Goal: Check status: Check status

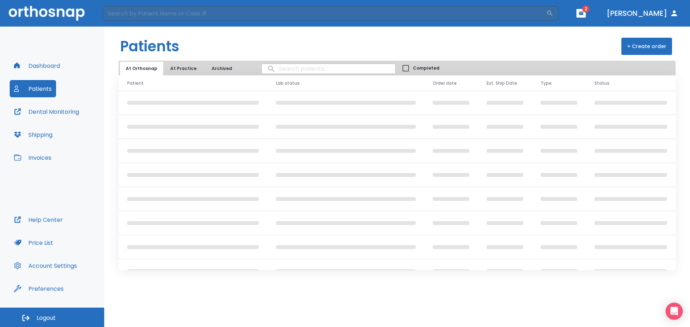
click at [308, 65] on input "search" at bounding box center [329, 69] width 134 height 14
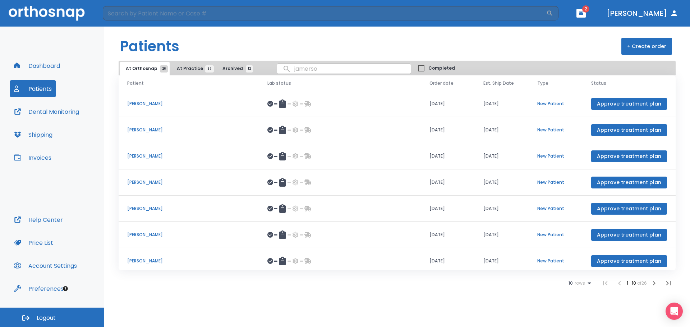
type input "[PERSON_NAME]"
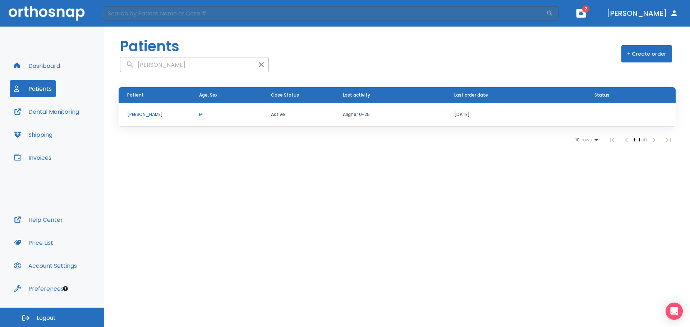
click at [157, 116] on p "[PERSON_NAME]" at bounding box center [154, 114] width 55 height 6
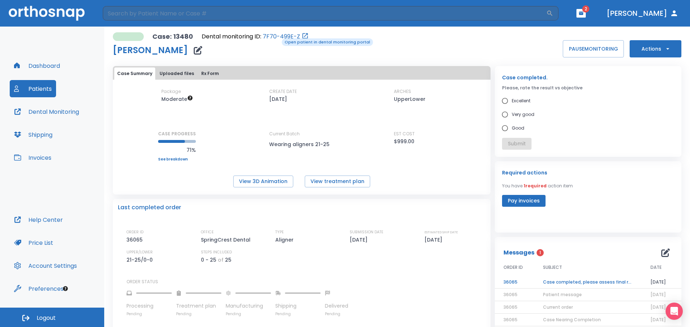
click at [277, 38] on link "7F70-499E-Z" at bounding box center [281, 36] width 37 height 9
click at [332, 178] on button "View treatment plan" at bounding box center [337, 182] width 65 height 12
click at [280, 183] on button "View 3D Animation" at bounding box center [263, 182] width 60 height 12
